Goal: Task Accomplishment & Management: Check status

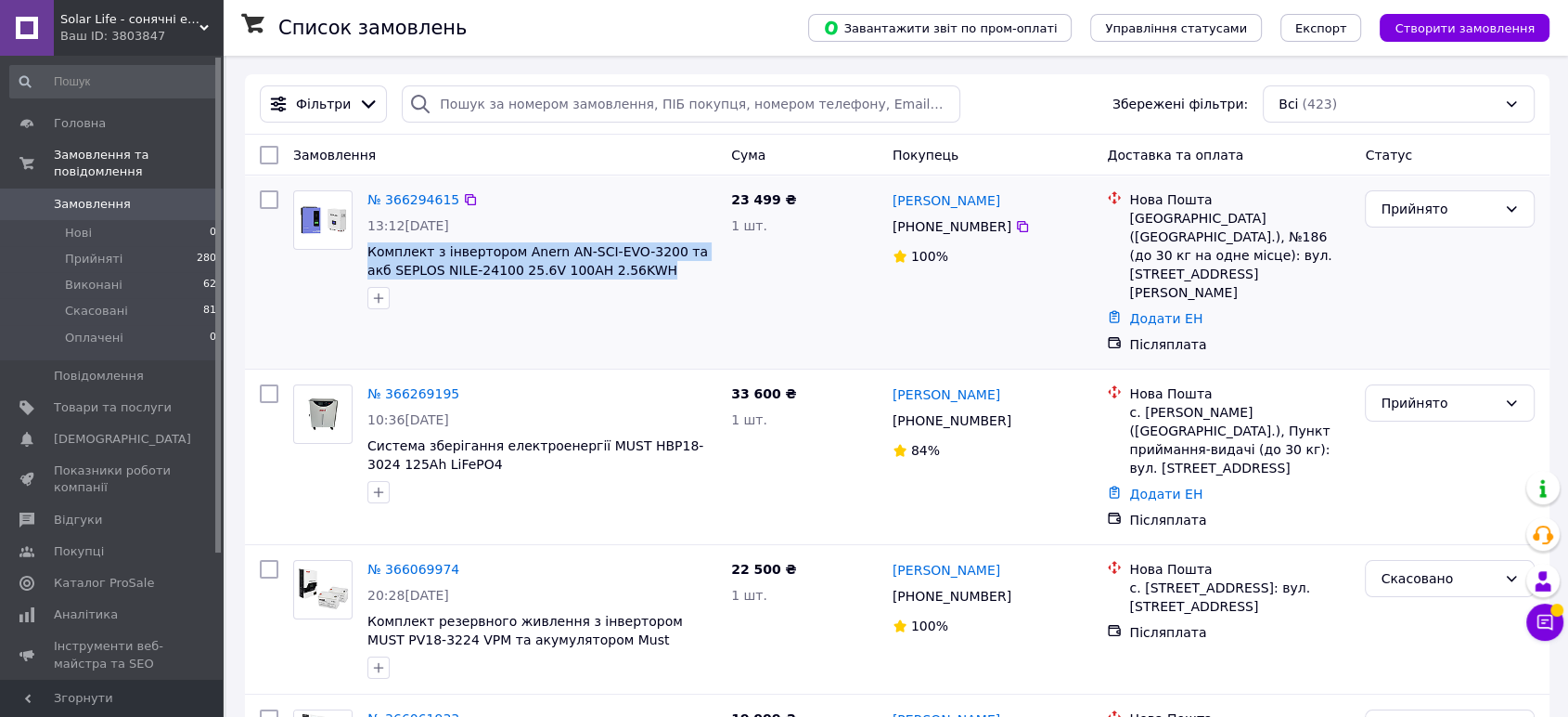
drag, startPoint x: 646, startPoint y: 282, endPoint x: 359, endPoint y: 256, distance: 288.2
click at [360, 256] on div "№ 366294615 13:12[DATE] Комплект з інвертором Anern AN-SCI-EVO-3200 та акб SEPL…" at bounding box center [542, 249] width 364 height 134
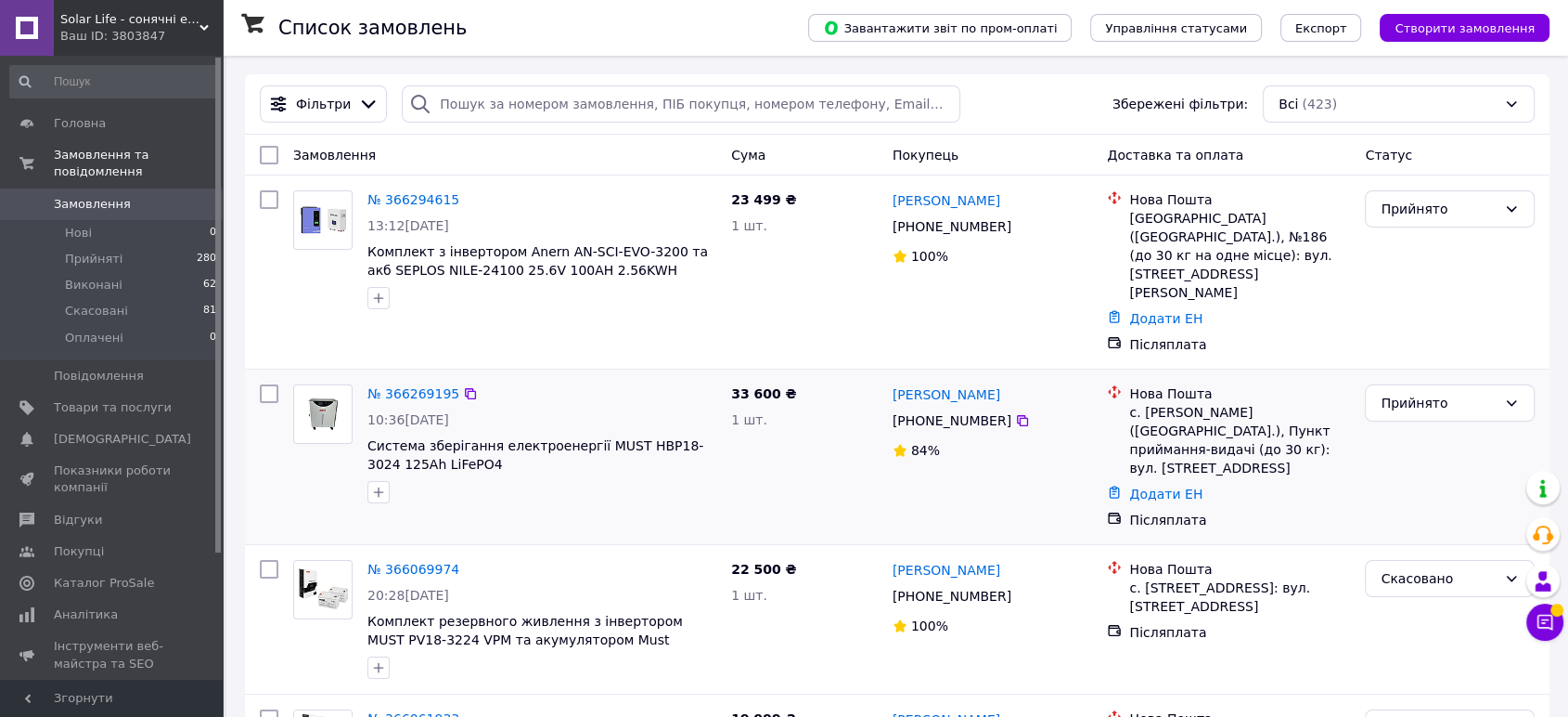
click at [477, 437] on span "Система зберігання електроенергії MUST НВР18-3024 125Ah LiFePО4" at bounding box center [542, 455] width 348 height 37
drag, startPoint x: 1026, startPoint y: 385, endPoint x: 890, endPoint y: 348, distance: 140.9
click at [890, 377] on div "[PERSON_NAME] [PHONE_NUMBER]%" at bounding box center [992, 457] width 215 height 160
copy div "[PERSON_NAME] [PHONE_NUMBER]"
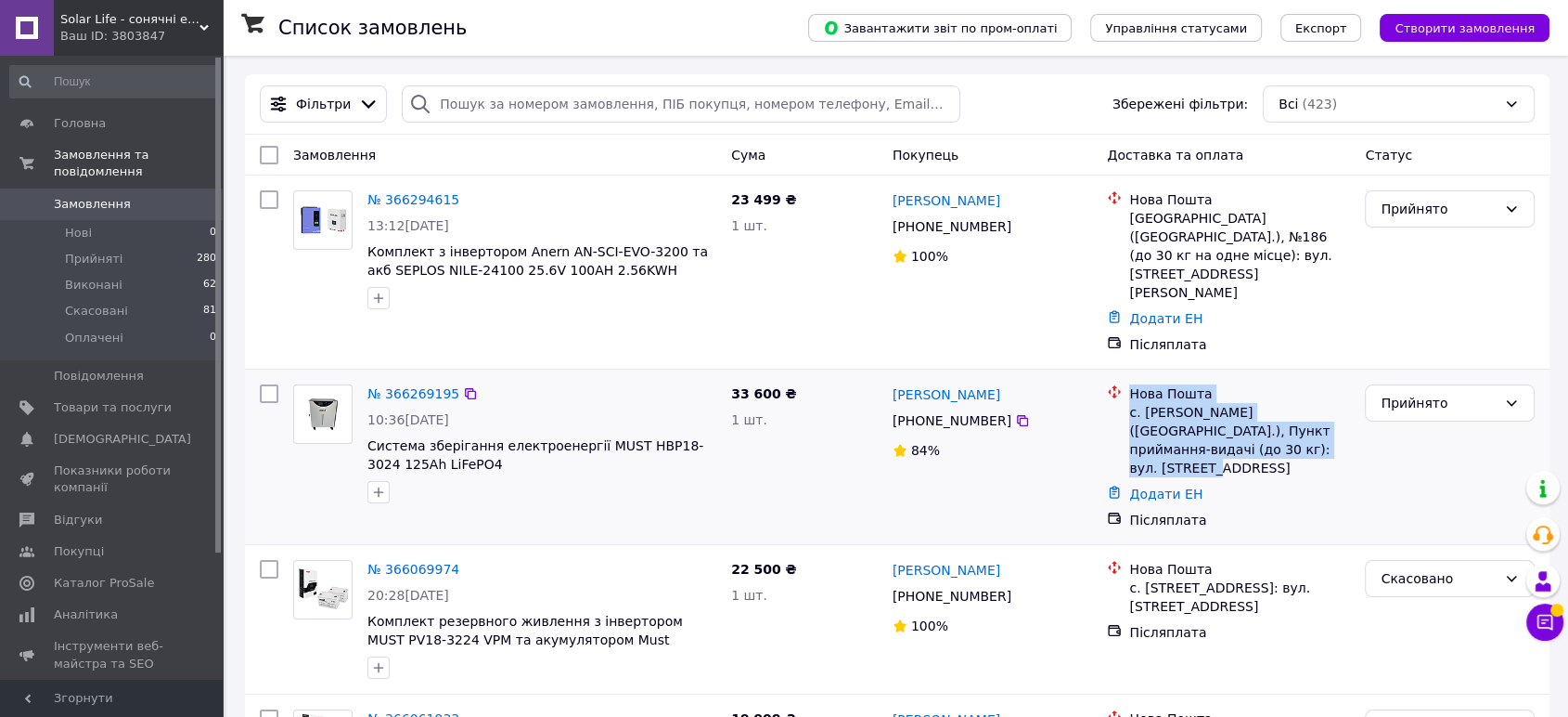
drag, startPoint x: 1265, startPoint y: 421, endPoint x: 1123, endPoint y: 356, distance: 156.2
click at [1123, 381] on li "Нова Пошта с. [PERSON_NAME] ([GEOGRAPHIC_DATA].), Пункт приймання-видачі (до 30…" at bounding box center [1228, 431] width 243 height 100
copy div "Нова Пошта с. [PERSON_NAME] ([GEOGRAPHIC_DATA].), Пункт приймання-видачі (до 30…"
drag, startPoint x: 995, startPoint y: 226, endPoint x: 896, endPoint y: 195, distance: 103.7
click at [896, 195] on div "[PERSON_NAME] [PHONE_NUMBER]%" at bounding box center [992, 272] width 215 height 178
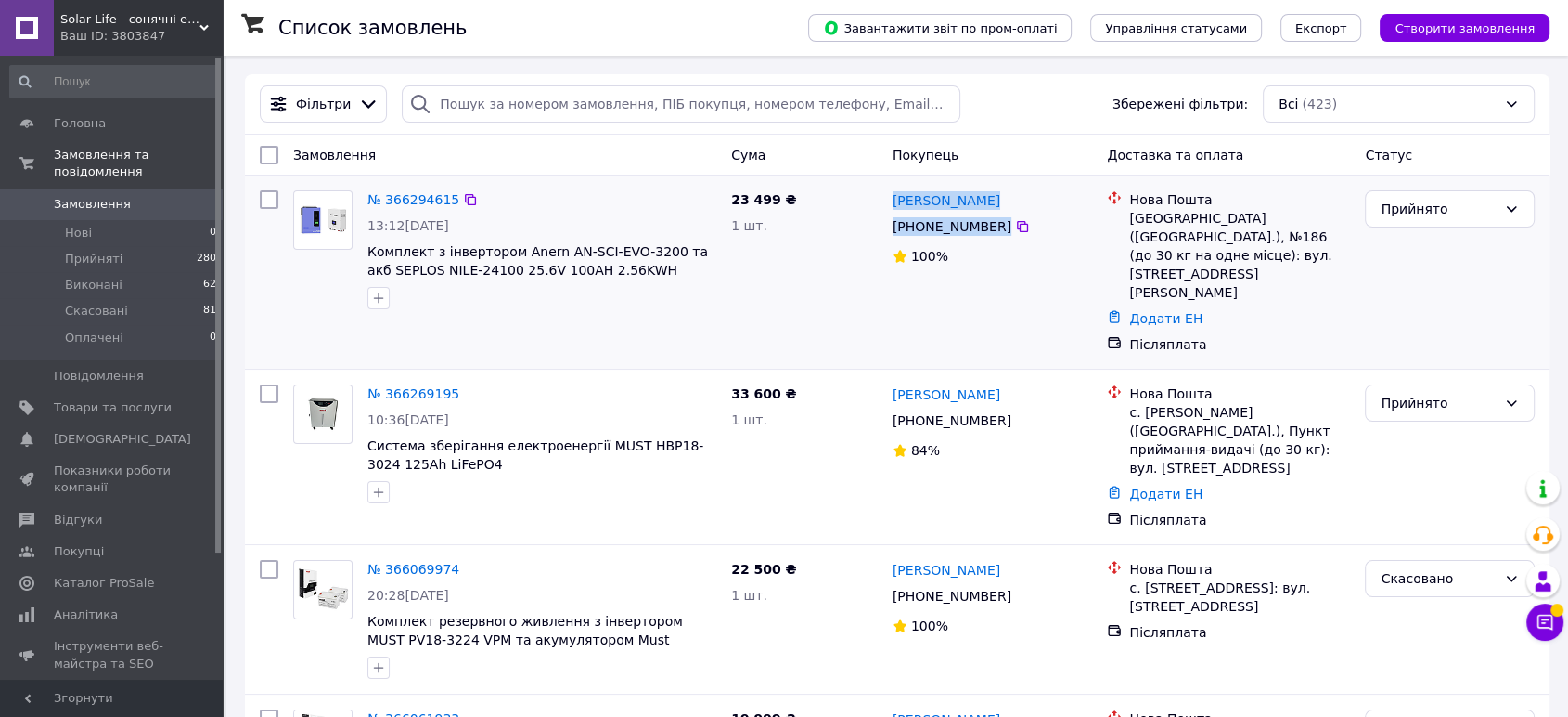
drag, startPoint x: 1027, startPoint y: 215, endPoint x: 900, endPoint y: 184, distance: 130.7
click at [900, 184] on div "[PERSON_NAME] [PHONE_NUMBER]%" at bounding box center [992, 272] width 215 height 178
copy div "[PERSON_NAME] [PHONE_NUMBER]"
drag, startPoint x: 1132, startPoint y: 193, endPoint x: 1290, endPoint y: 224, distance: 161.0
click at [1290, 224] on div "Нова Пошта Київ ([GEOGRAPHIC_DATA].), №186 (до 30 кг на одне місце): вул. [STRE…" at bounding box center [1239, 246] width 228 height 112
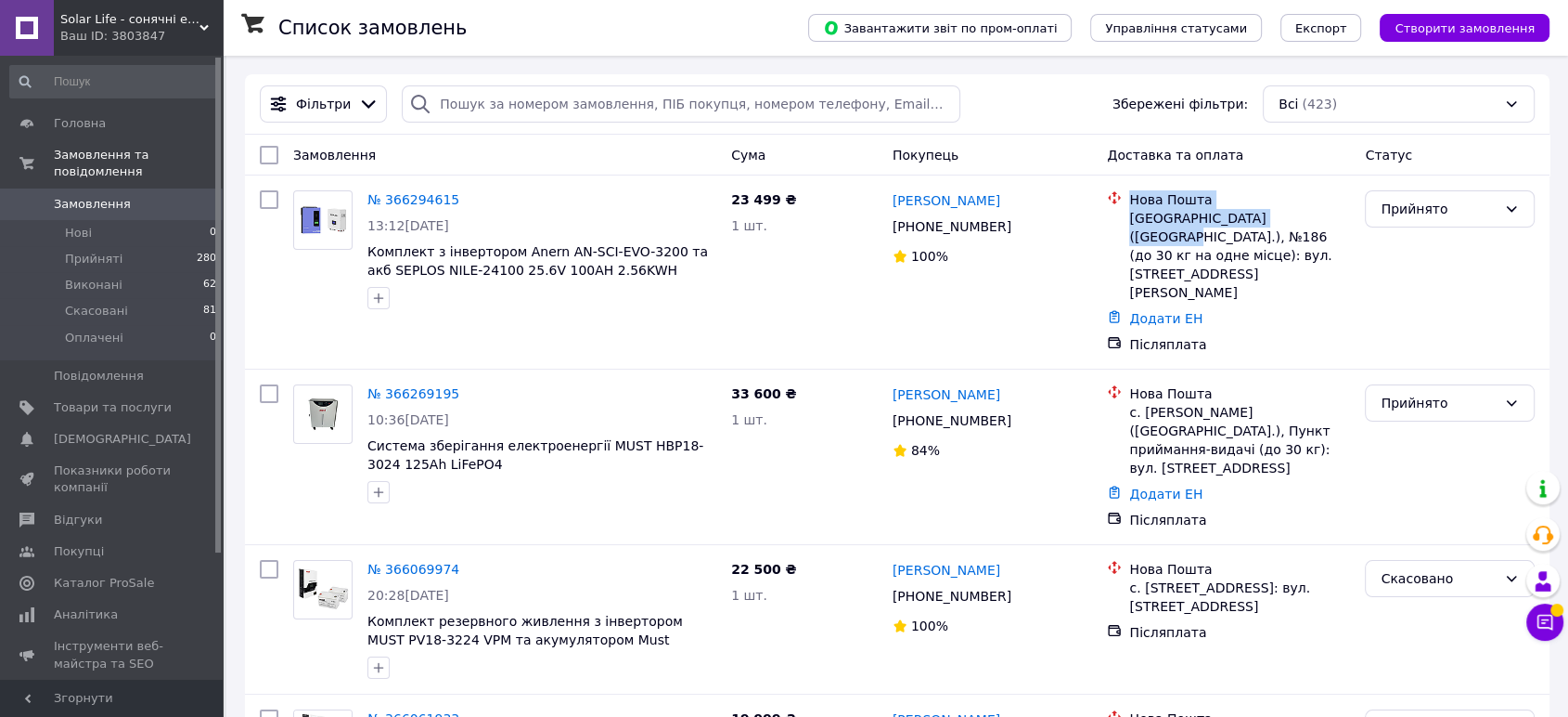
copy div "Нова Пошта Київ ([GEOGRAPHIC_DATA].), №186"
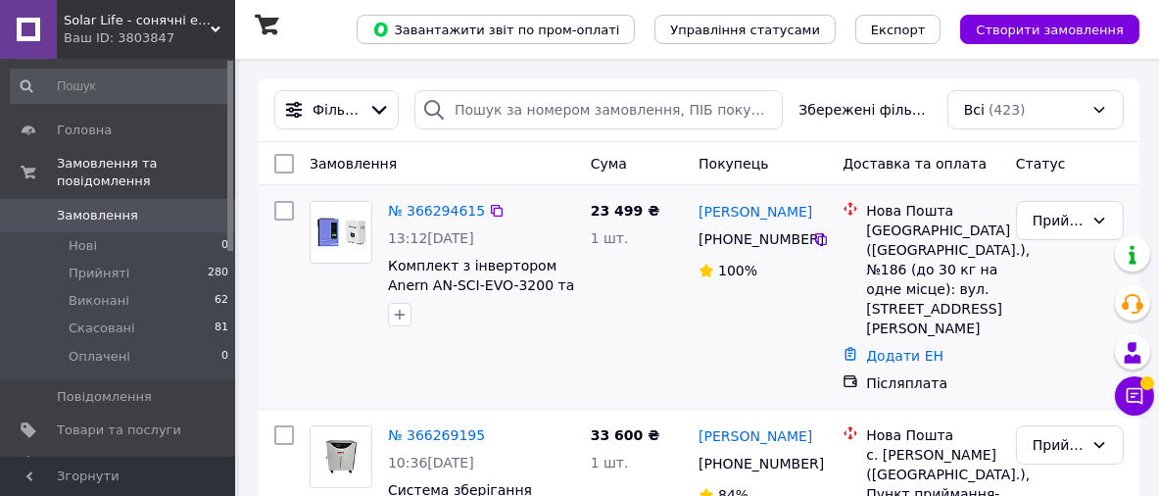
click at [277, 283] on div at bounding box center [284, 297] width 35 height 208
click at [1107, 225] on div "Прийнято" at bounding box center [1070, 220] width 108 height 39
drag, startPoint x: 600, startPoint y: 318, endPoint x: 738, endPoint y: 286, distance: 141.9
click at [601, 318] on div "23 499 ₴ 1 шт." at bounding box center [637, 297] width 108 height 208
click at [1146, 409] on div "Чат з покупцем" at bounding box center [1134, 395] width 39 height 39
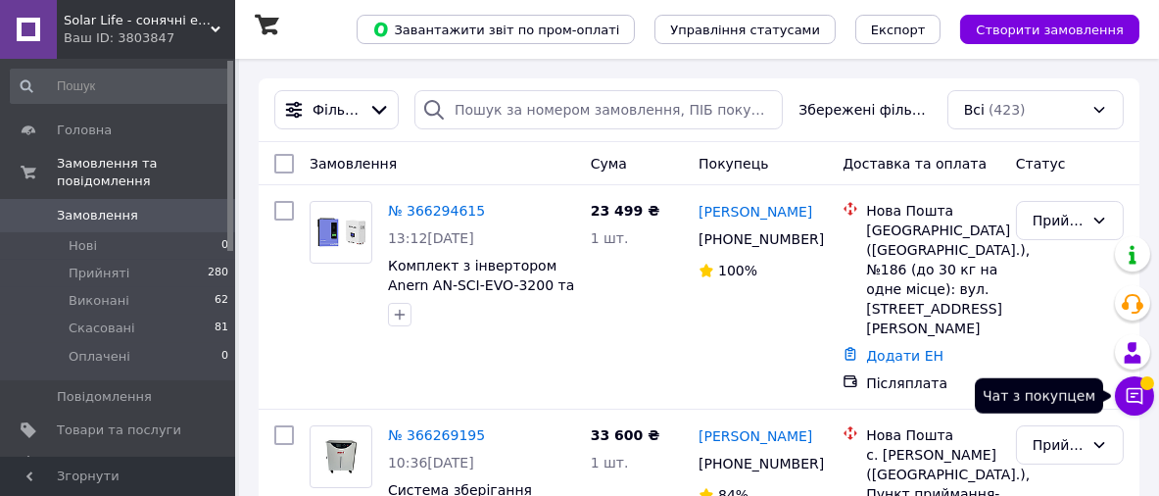
click at [1138, 391] on icon at bounding box center [1135, 396] width 20 height 20
